Goal: Go to known website: Access a specific website the user already knows

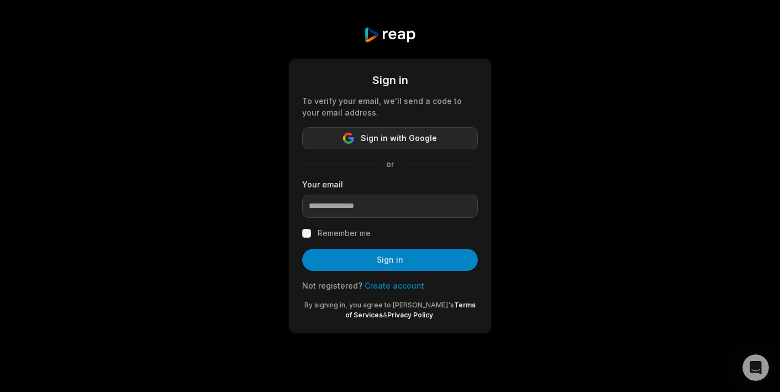
click at [465, 131] on button "Sign in with Google" at bounding box center [390, 138] width 176 height 22
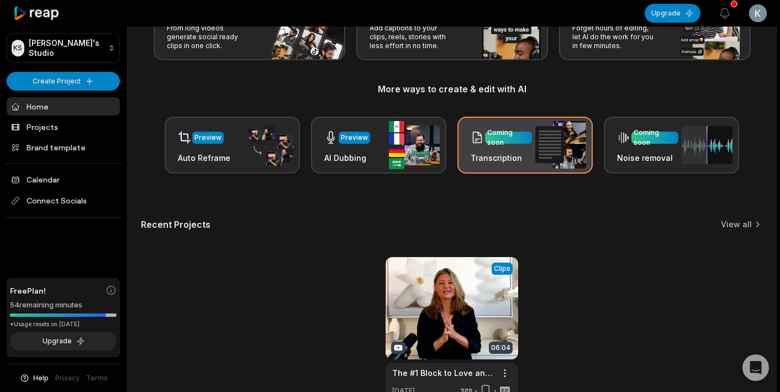
scroll to position [160, 0]
